Goal: Task Accomplishment & Management: Manage account settings

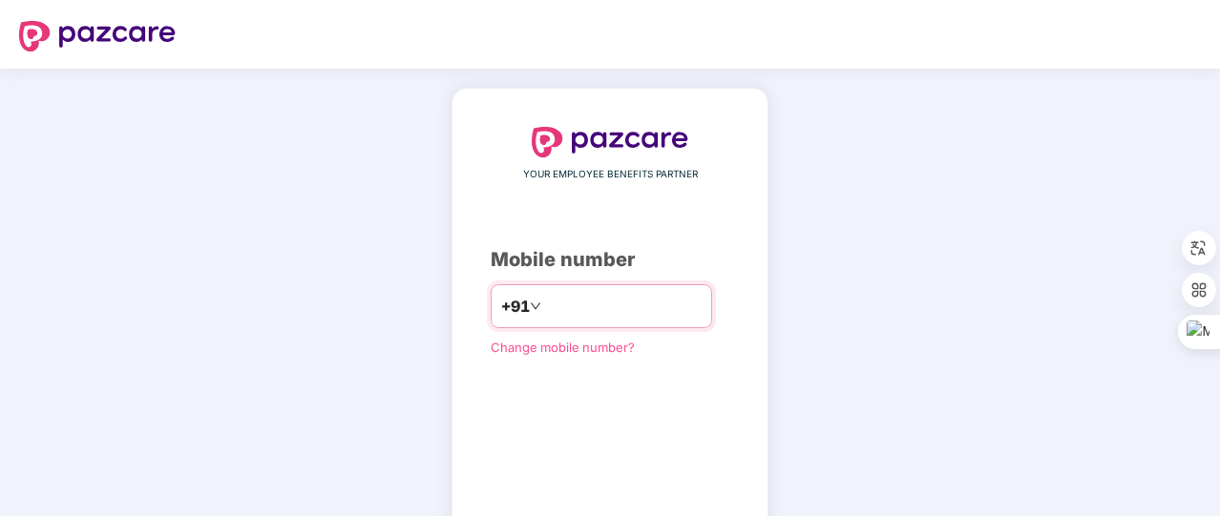
type input "**********"
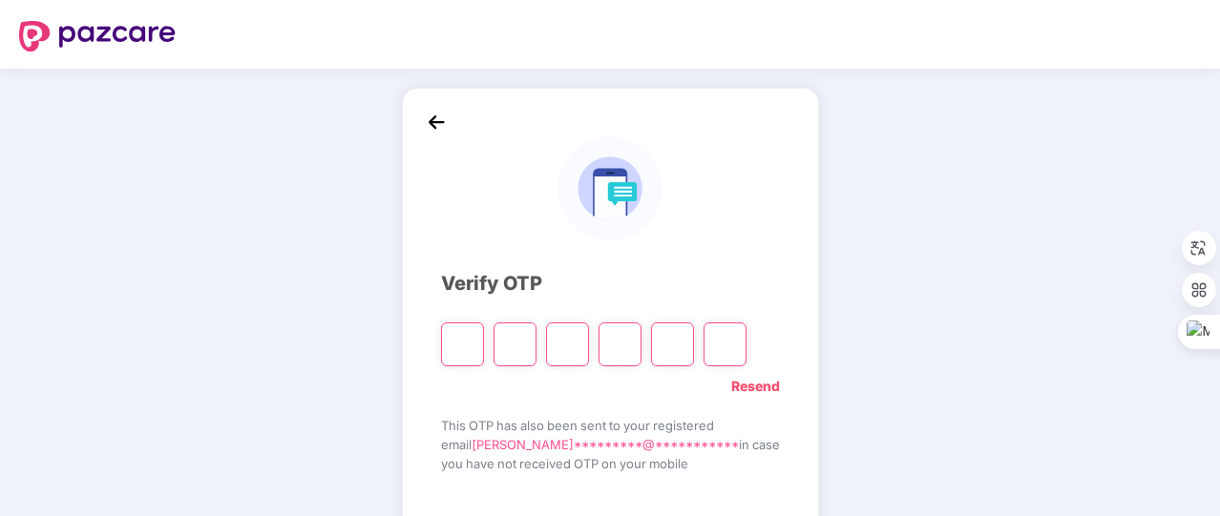
type input "*"
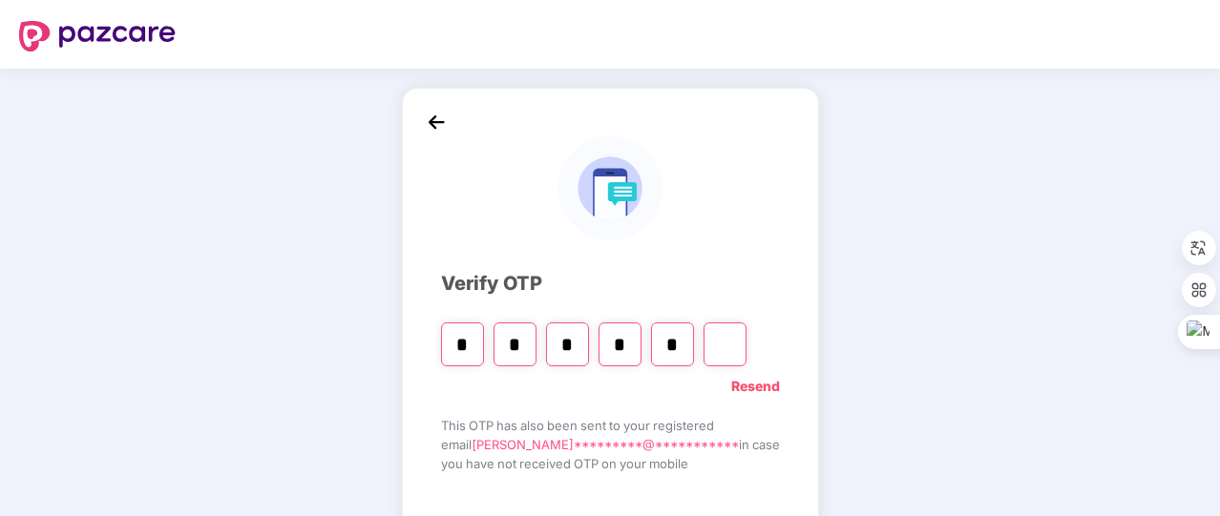
type input "*"
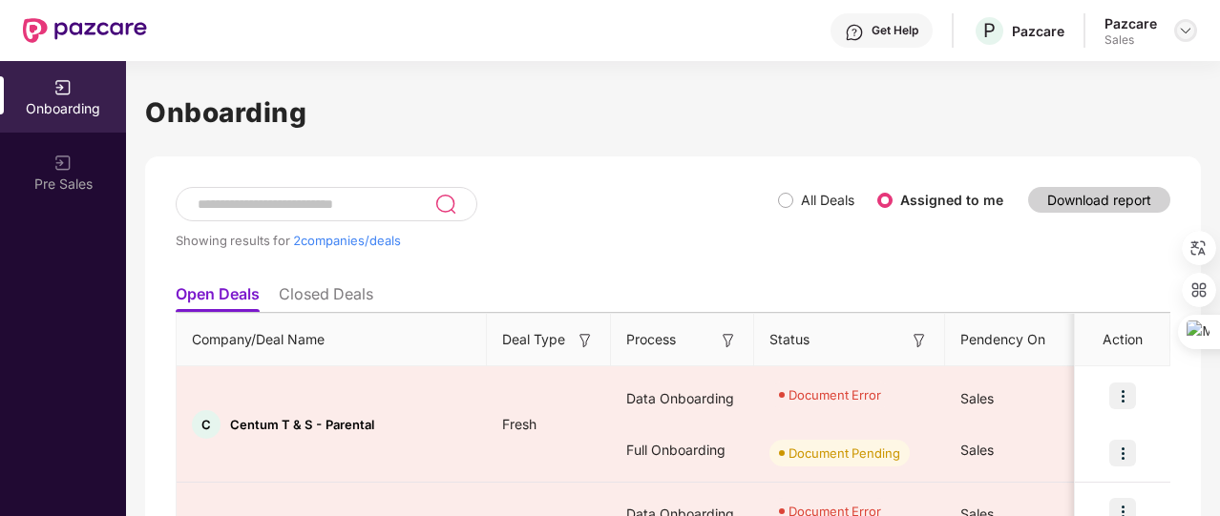
click at [1184, 35] on img at bounding box center [1185, 30] width 15 height 15
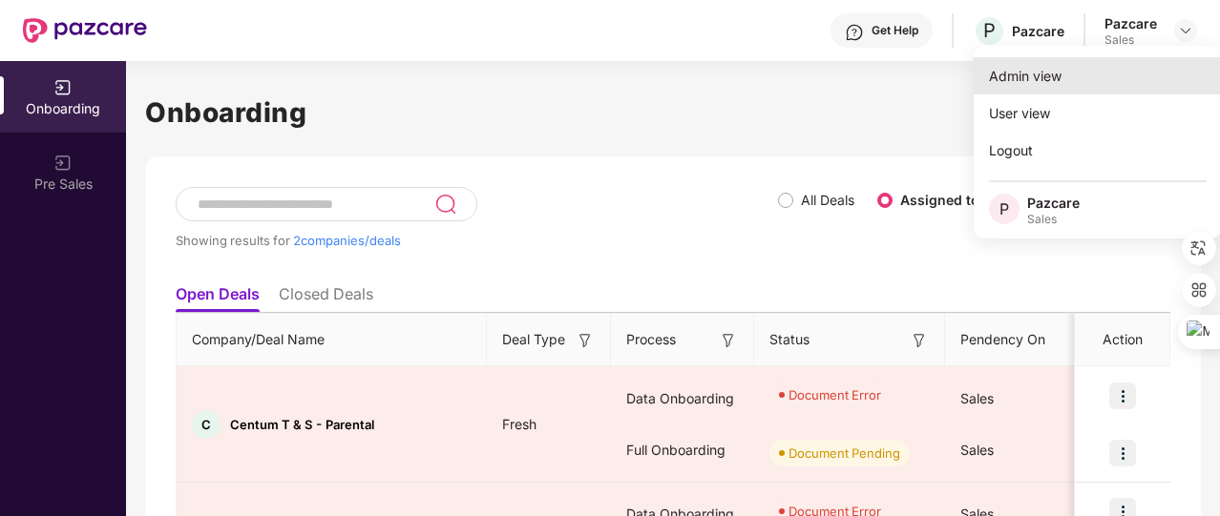
click at [1084, 75] on div "Admin view" at bounding box center [1098, 75] width 248 height 37
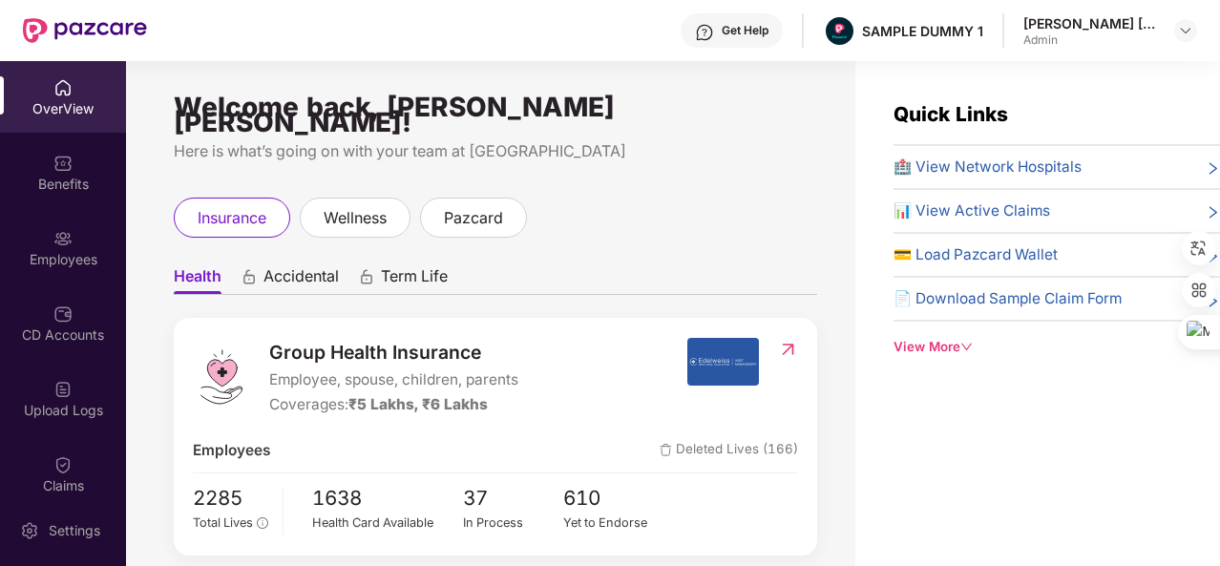
click at [71, 116] on div "OverView" at bounding box center [63, 108] width 126 height 19
